Goal: Complete application form

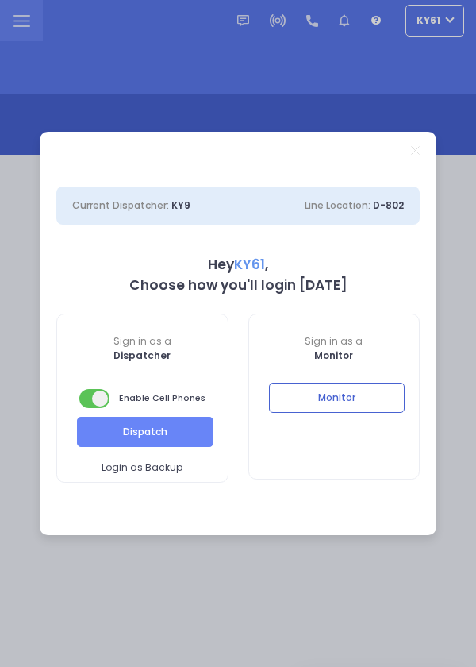
select select "7"
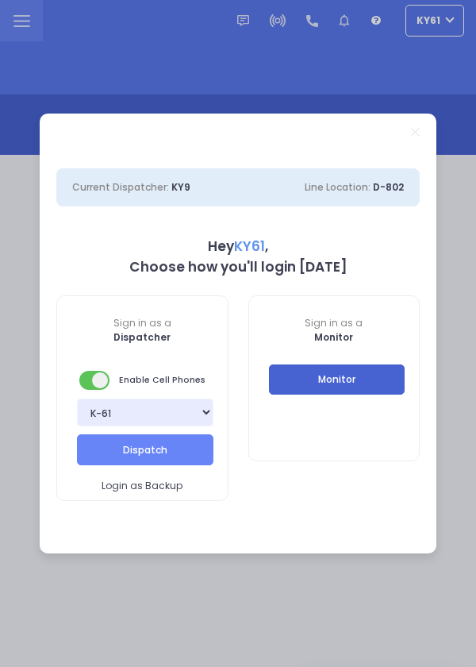
click at [354, 377] on button "Monitor" at bounding box center [337, 379] width 137 height 30
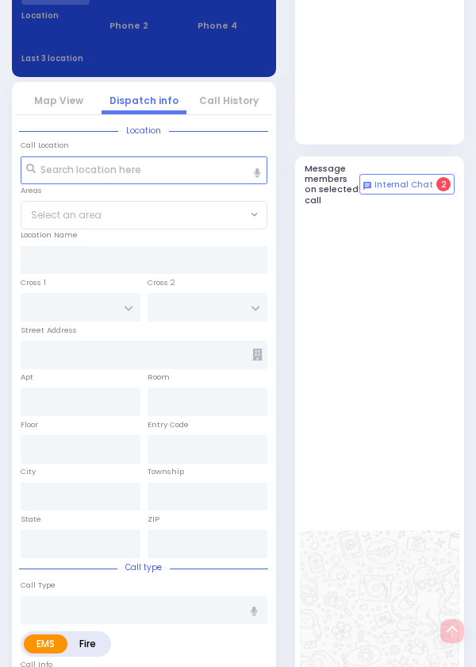
select select
radio input "true"
type input "[PERSON_NAME]"
select select
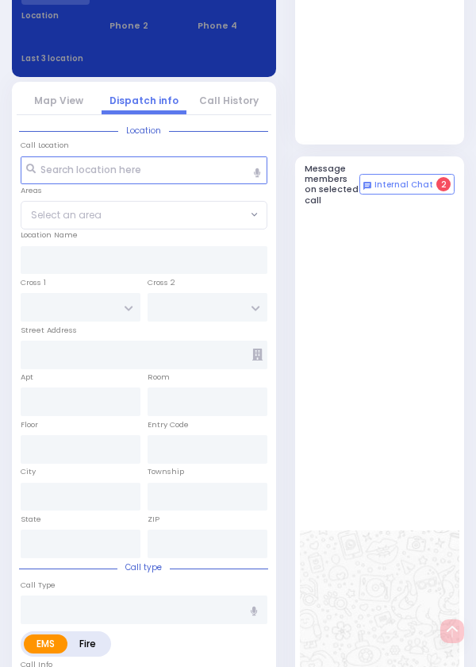
type input "20:46"
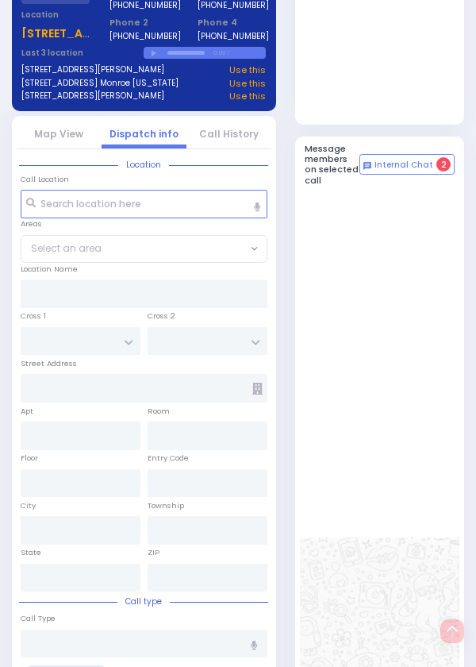
select select
radio input "true"
select select
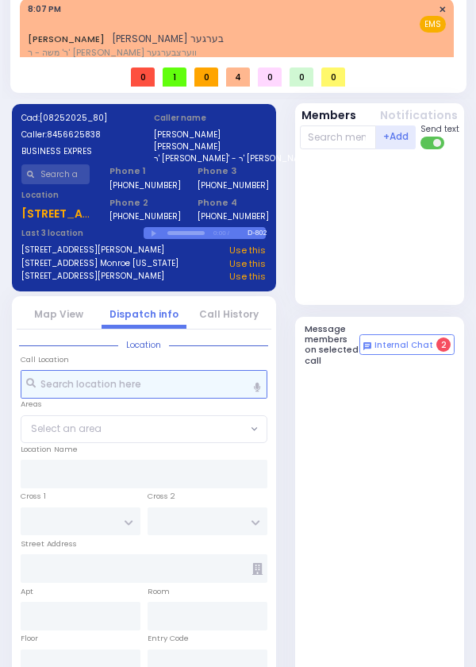
scroll to position [0, 0]
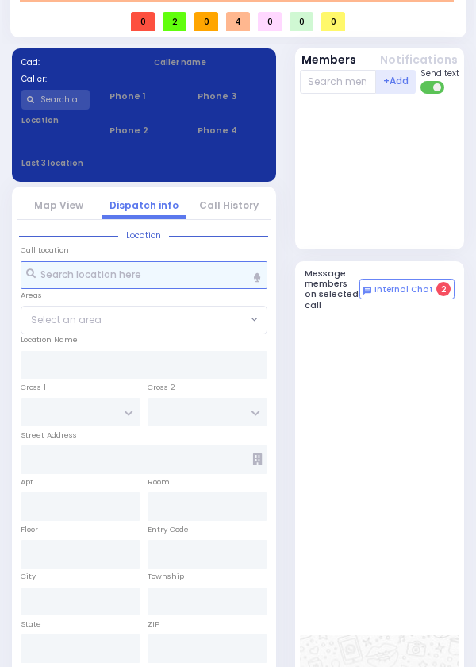
select select
radio input "true"
select select
type input "20:46"
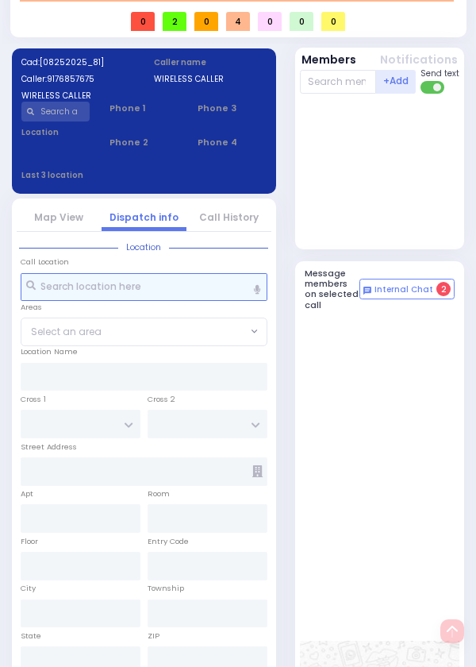
scroll to position [775, 0]
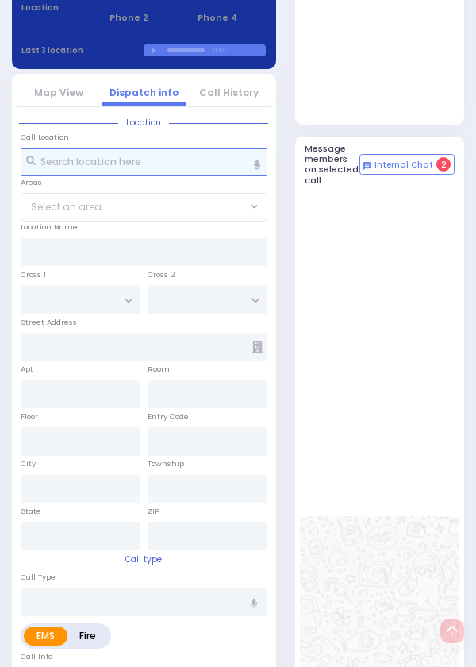
select select
radio input "true"
select select
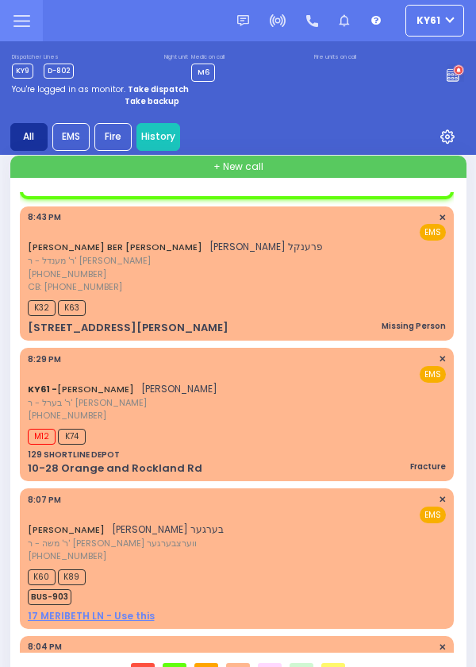
scroll to position [97, 0]
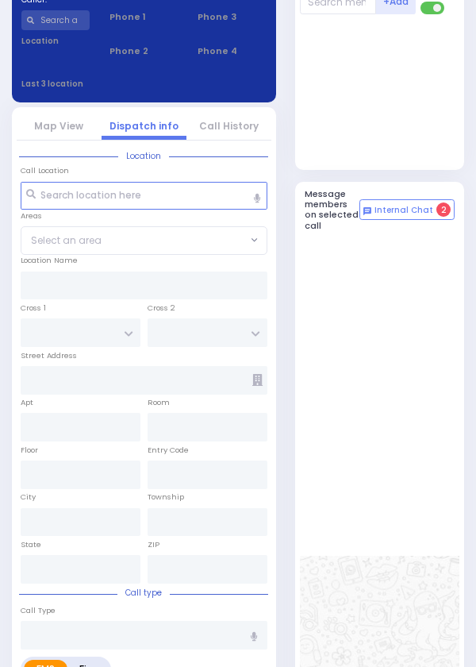
select select
radio input "true"
select select
type input "20:46"
